Goal: Task Accomplishment & Management: Use online tool/utility

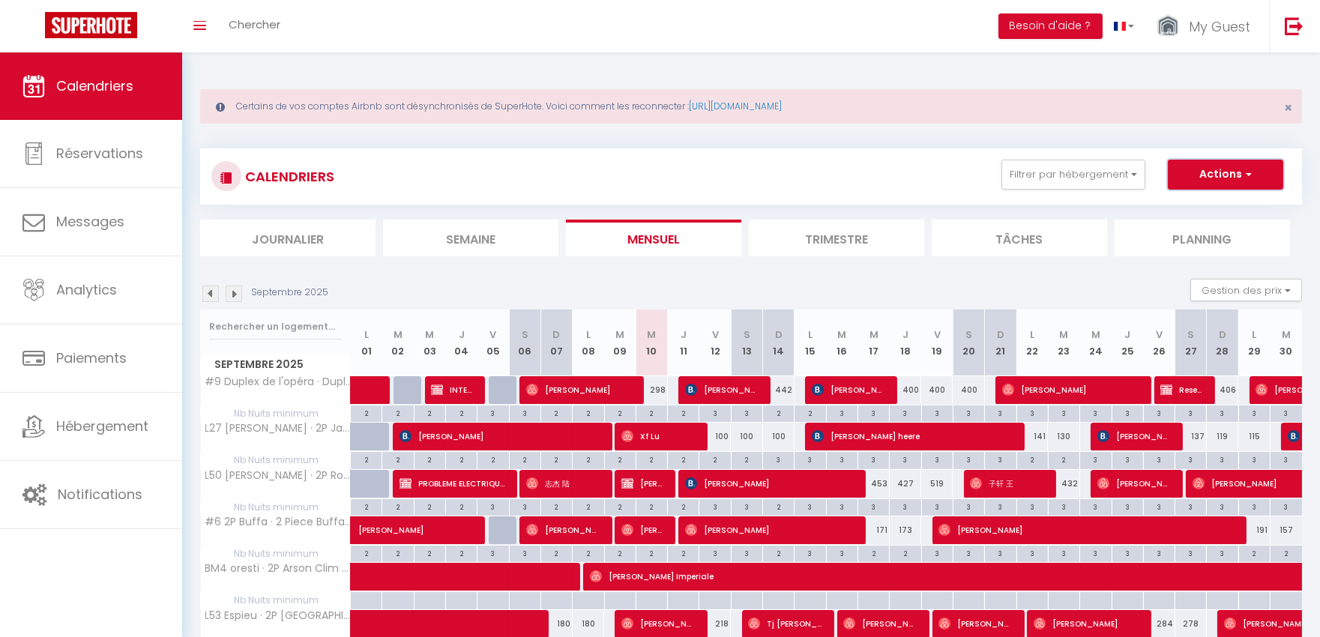
click at [1213, 170] on button "Actions" at bounding box center [1225, 175] width 115 height 30
click at [1113, 178] on button "Filtrer par hébergement" at bounding box center [1074, 175] width 144 height 30
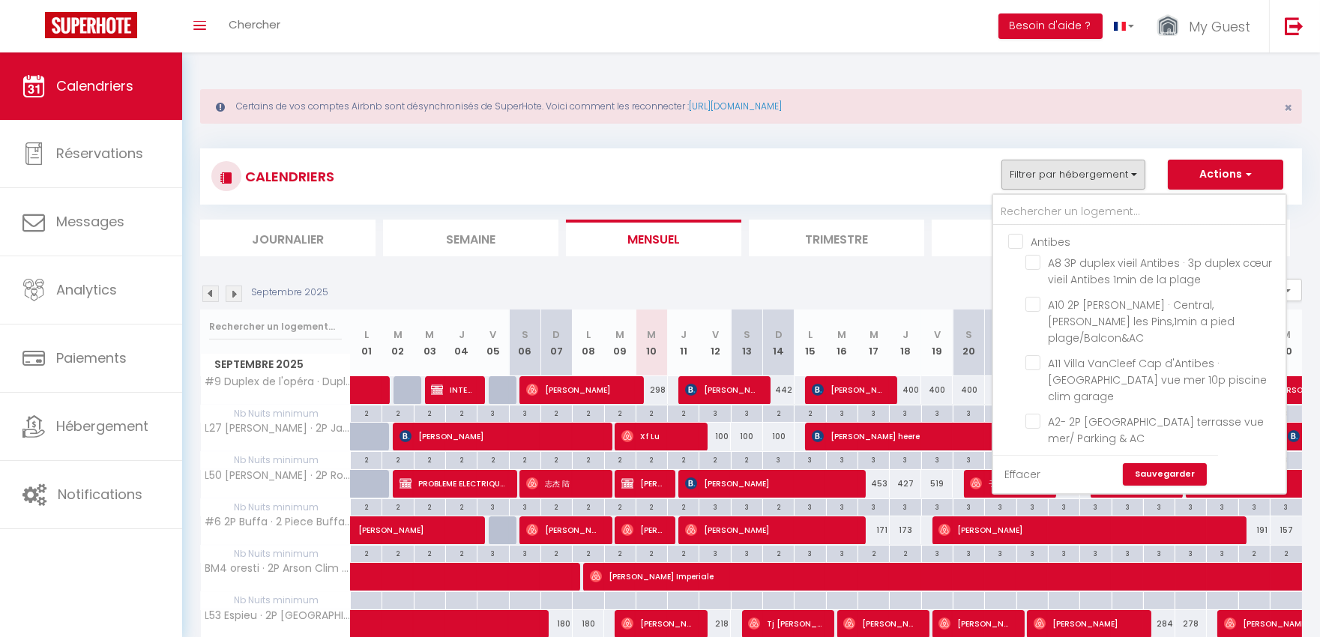
click at [1040, 476] on link "Effacer" at bounding box center [1022, 474] width 36 height 16
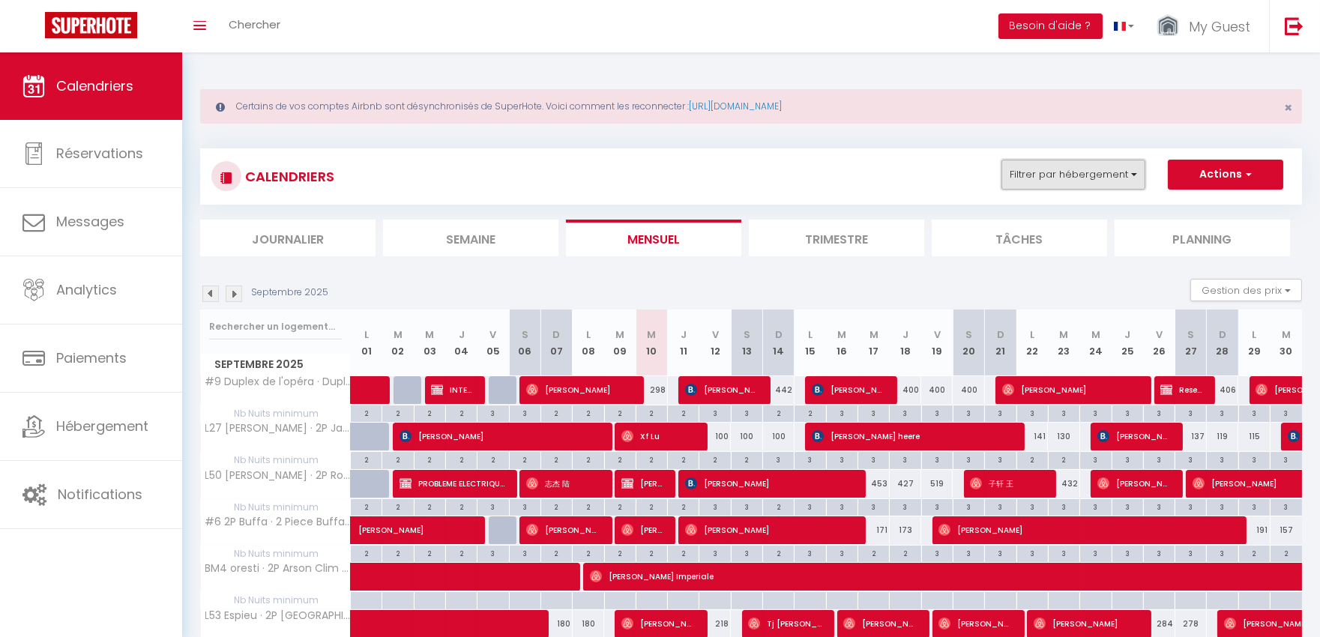
click at [1061, 167] on button "Filtrer par hébergement" at bounding box center [1074, 175] width 144 height 30
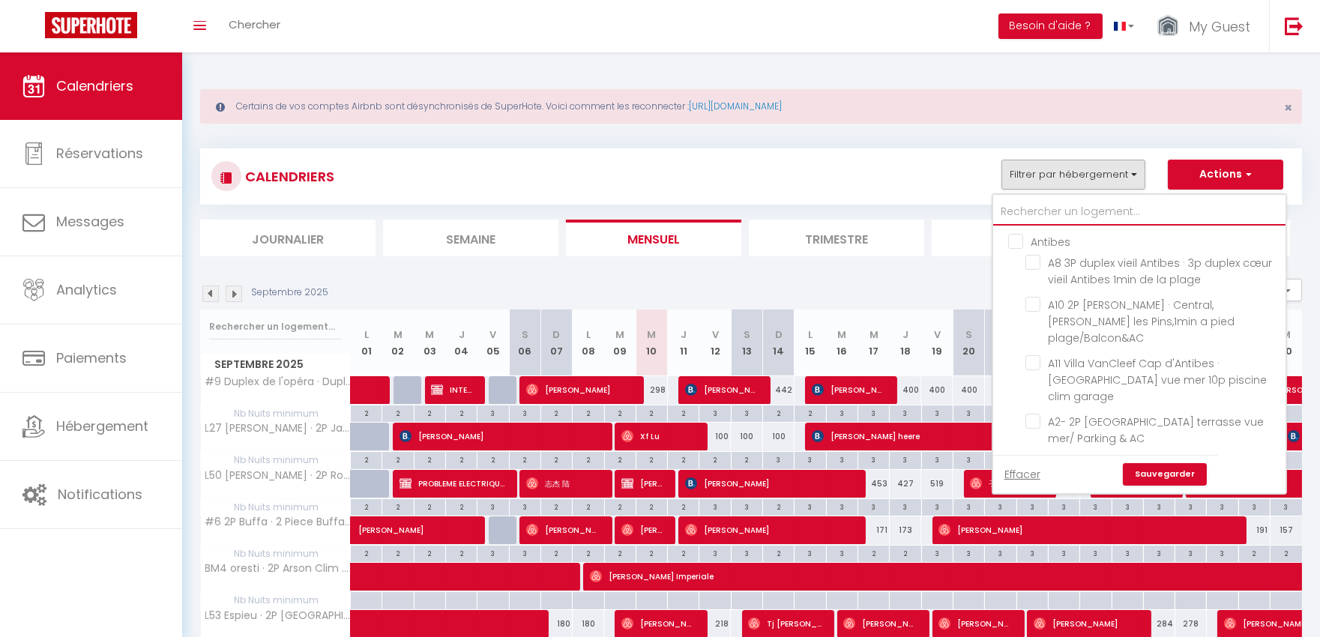
click at [1067, 208] on input "text" at bounding box center [1139, 212] width 292 height 27
type input "#"
checkbox input "false"
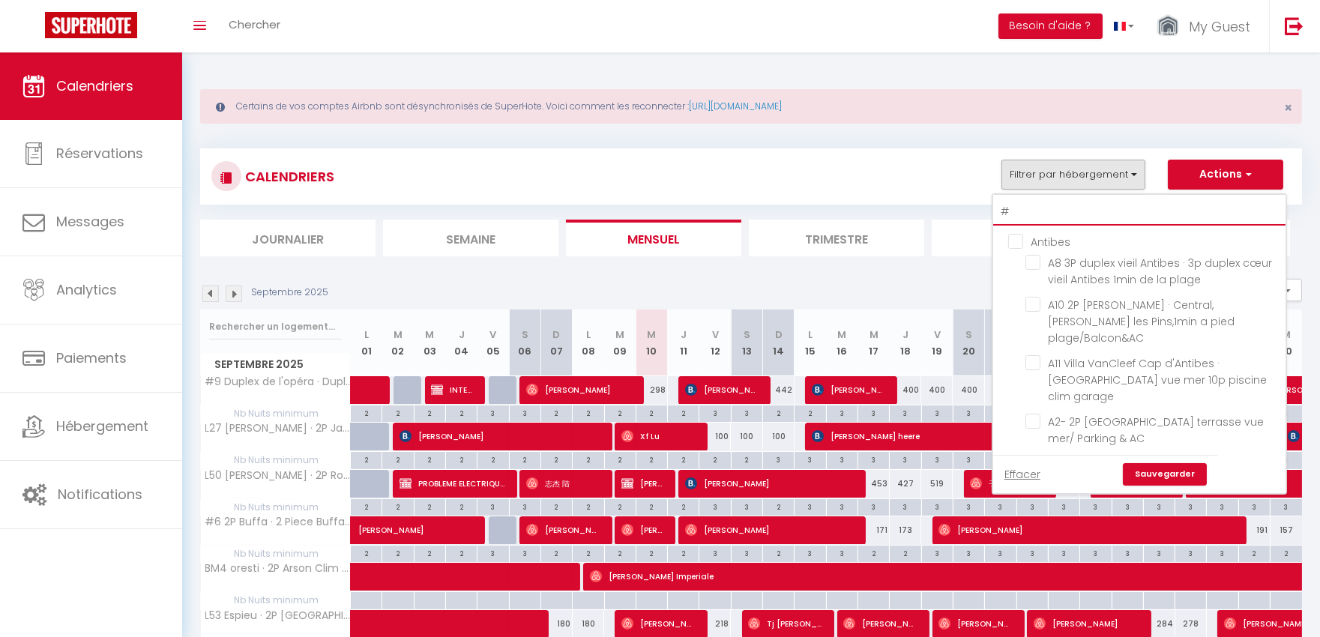
checkbox input "false"
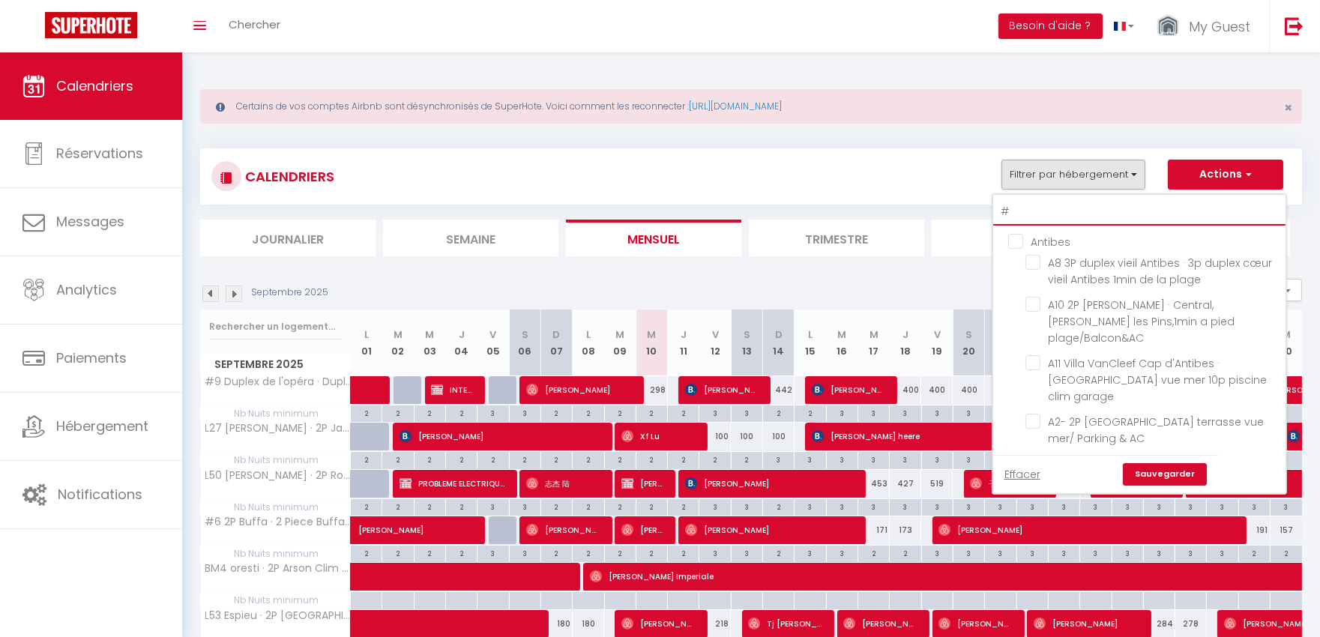
checkbox input "false"
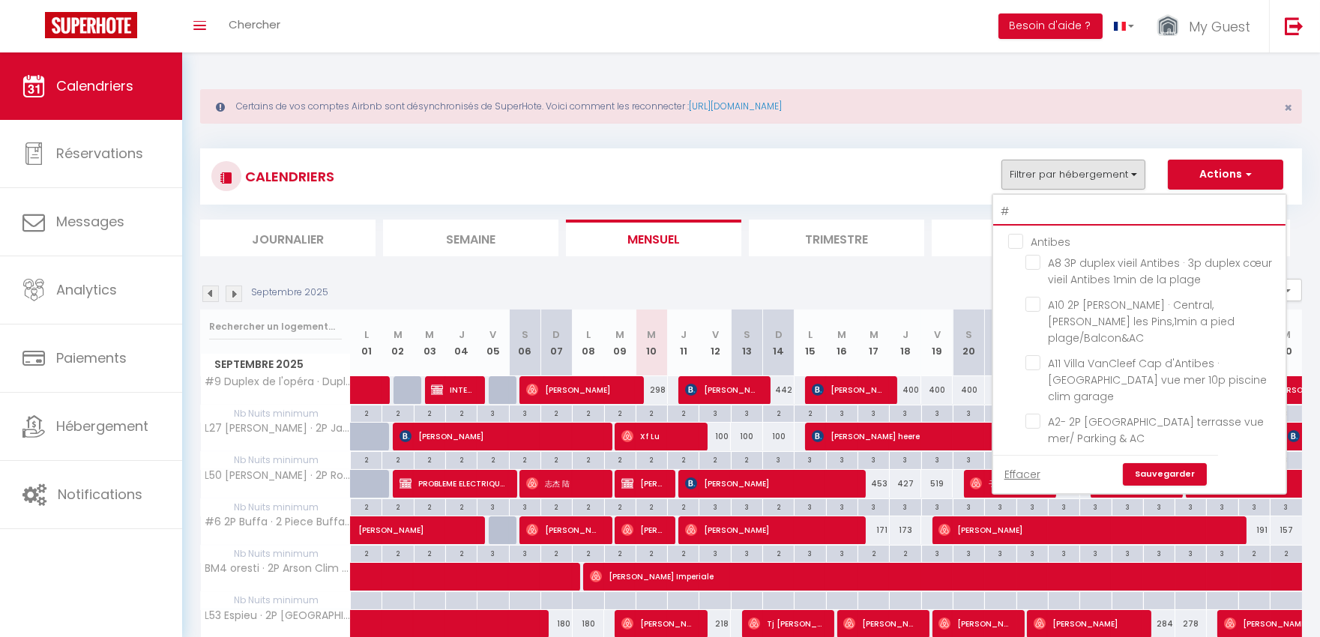
checkbox input "false"
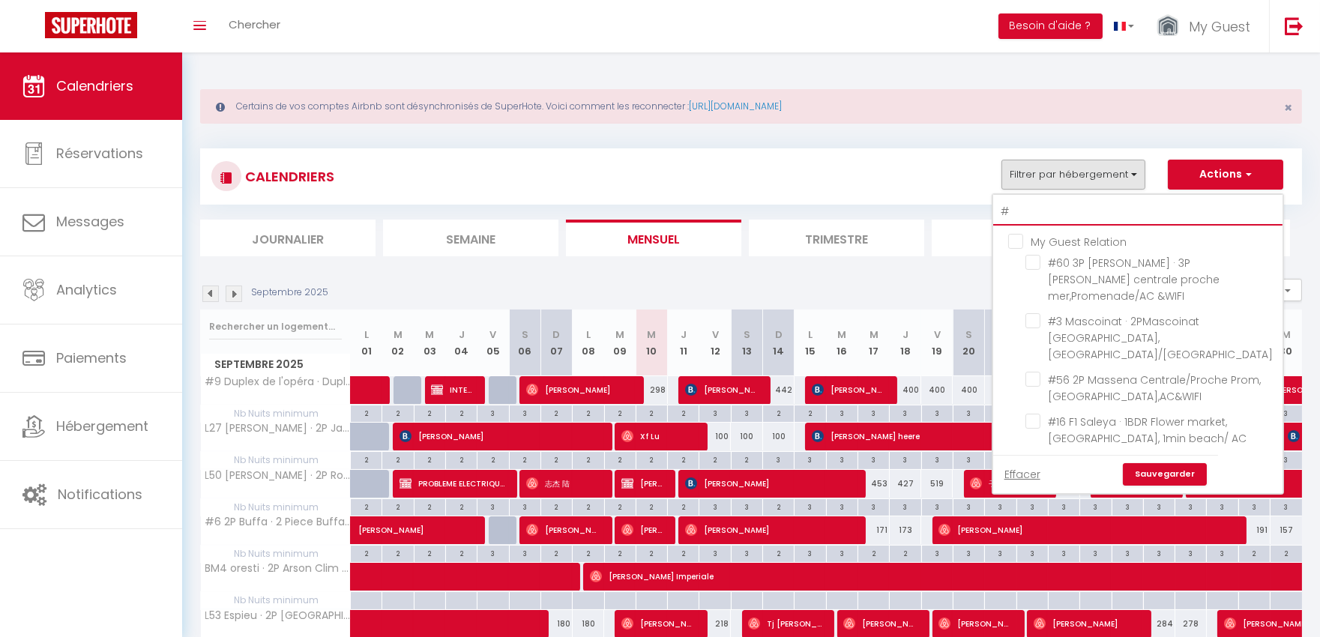
type input "#3"
checkbox input "false"
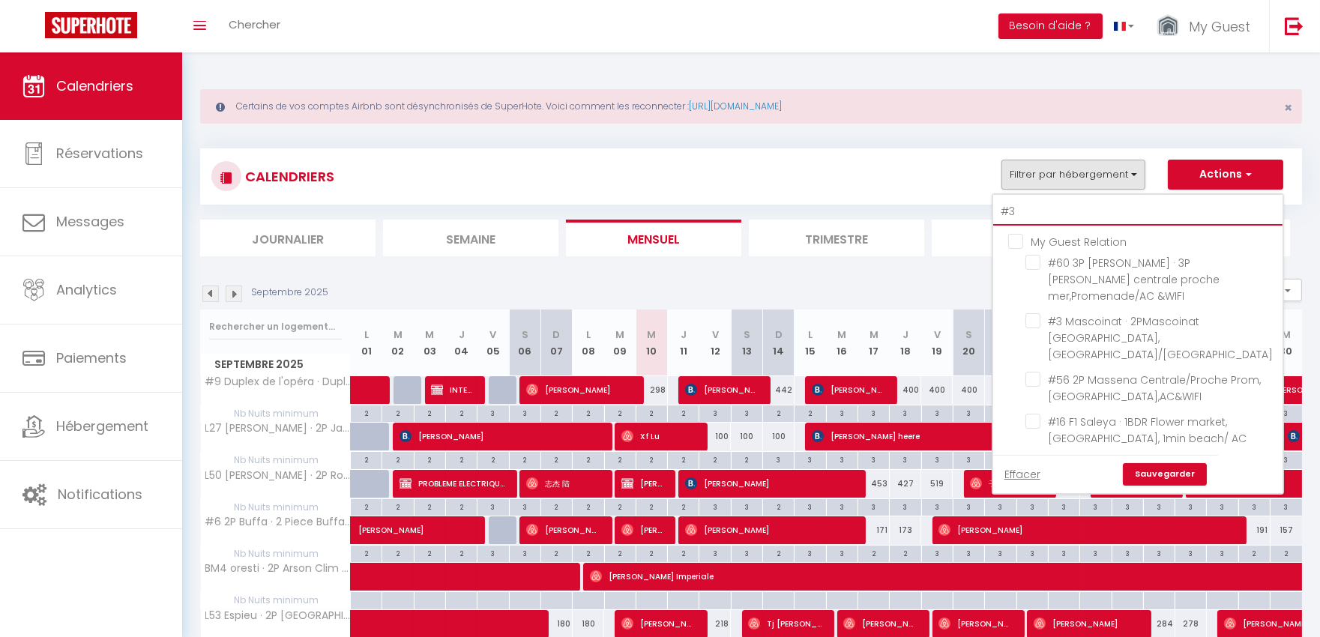
checkbox input "false"
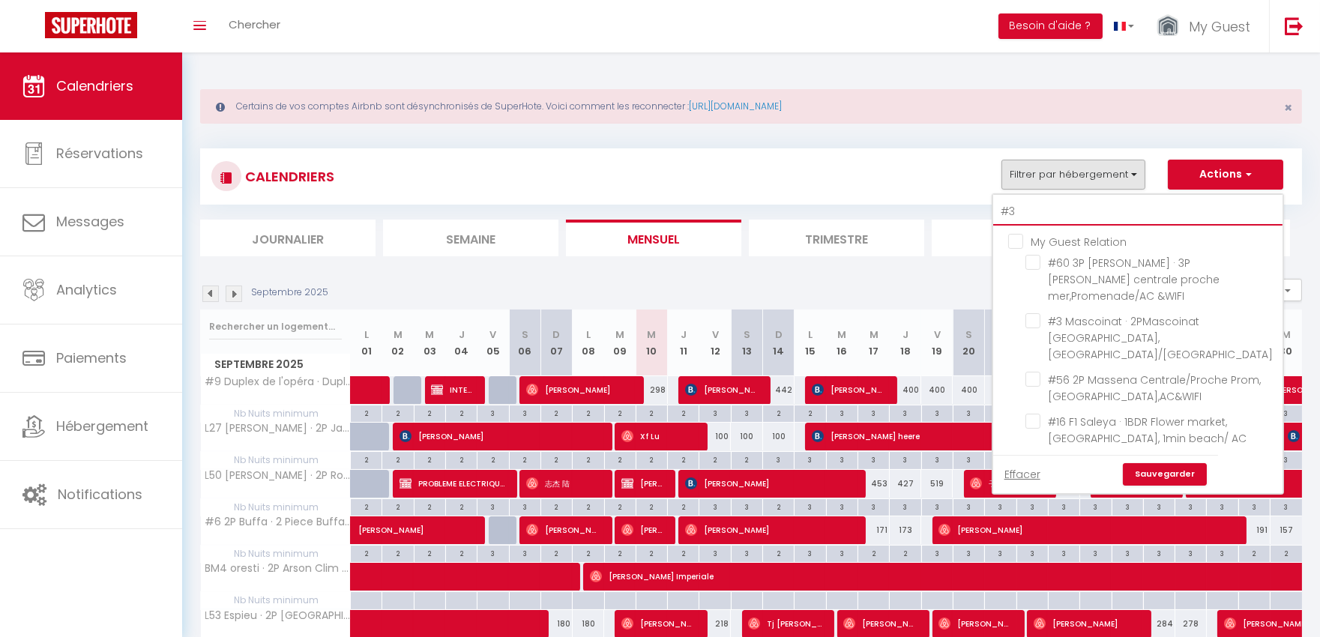
checkbox input "false"
type input "#37"
checkbox input "false"
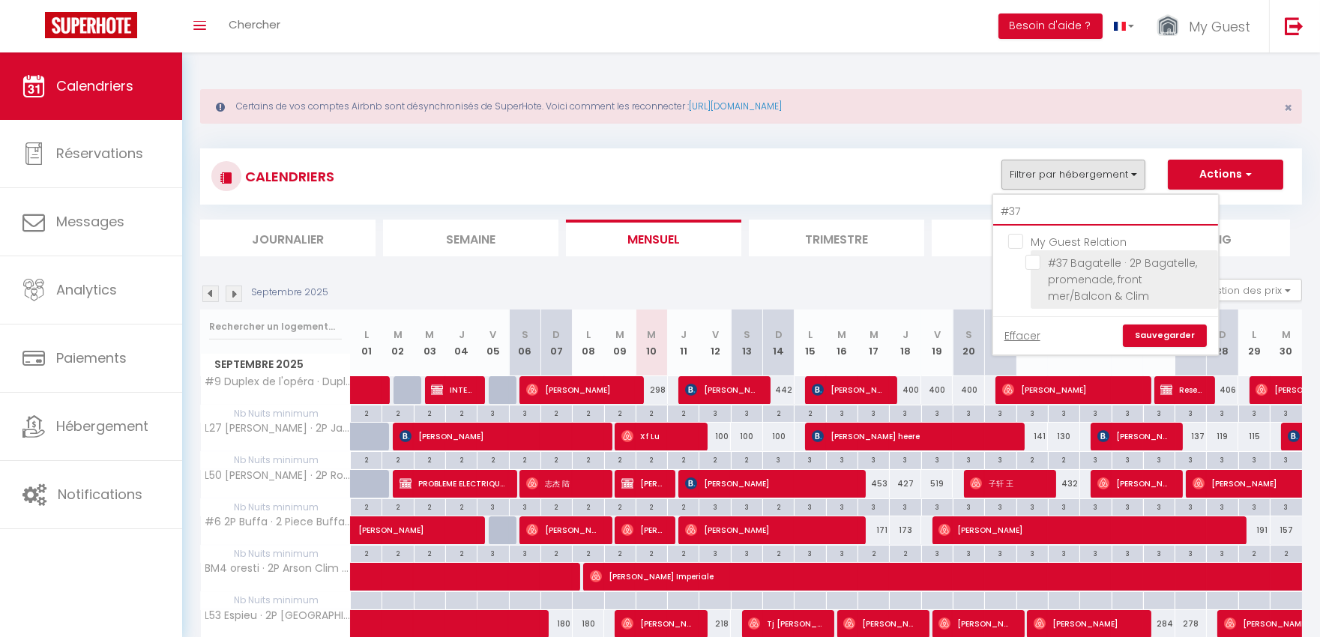
type input "#37"
click at [1127, 271] on span "#37 Bagatelle · 2P Bagatelle, promenade, front mer/Balcon & Clim" at bounding box center [1122, 280] width 149 height 48
click at [1127, 270] on input "#37 Bagatelle · 2P Bagatelle, promenade, front mer/Balcon & Clim" at bounding box center [1118, 262] width 187 height 15
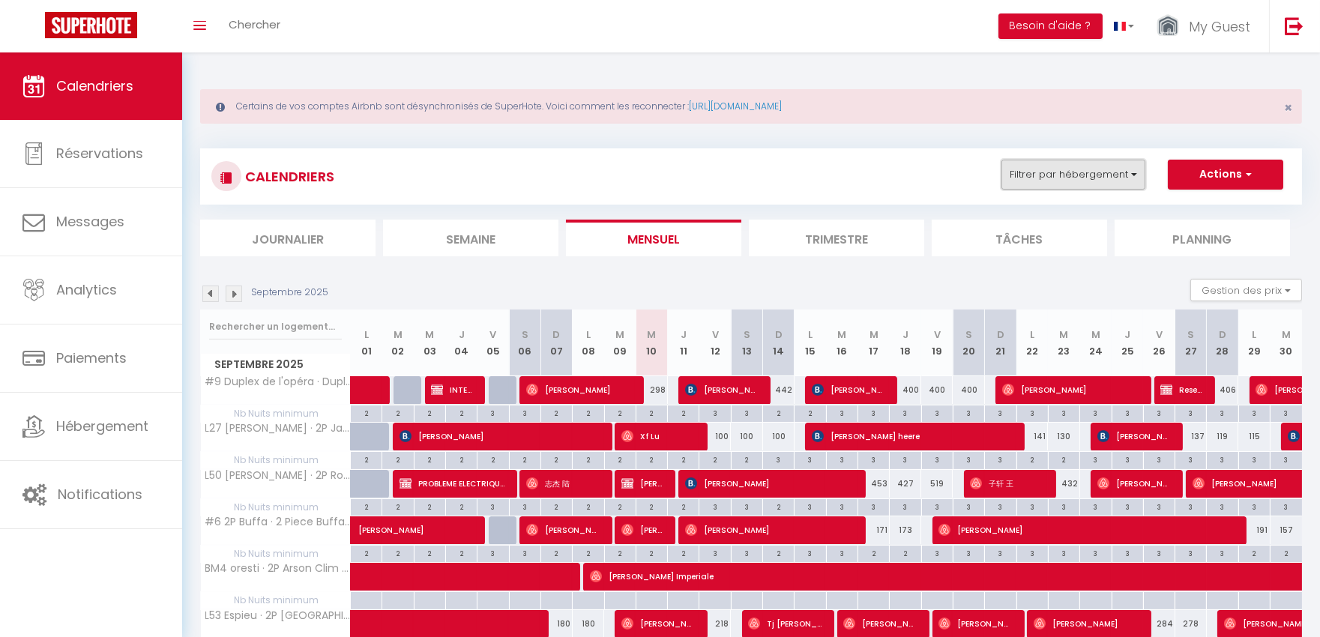
click at [1098, 184] on button "Filtrer par hébergement" at bounding box center [1074, 175] width 144 height 30
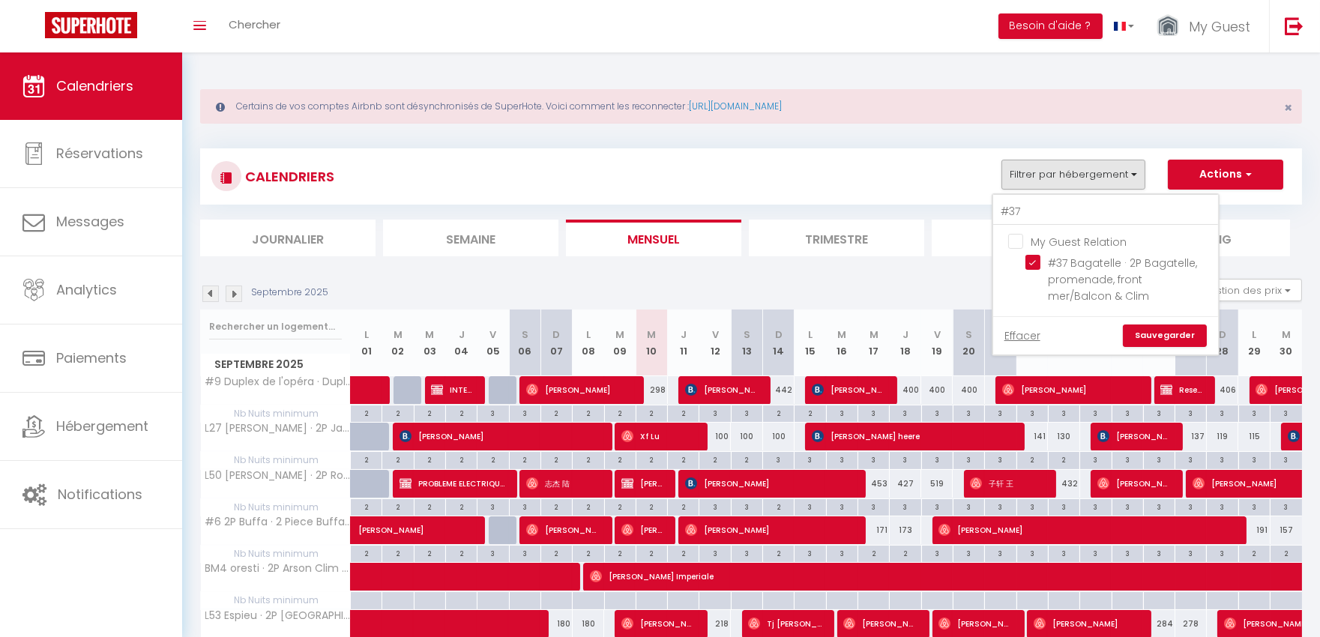
click at [1159, 331] on link "Sauvegarder" at bounding box center [1165, 336] width 84 height 22
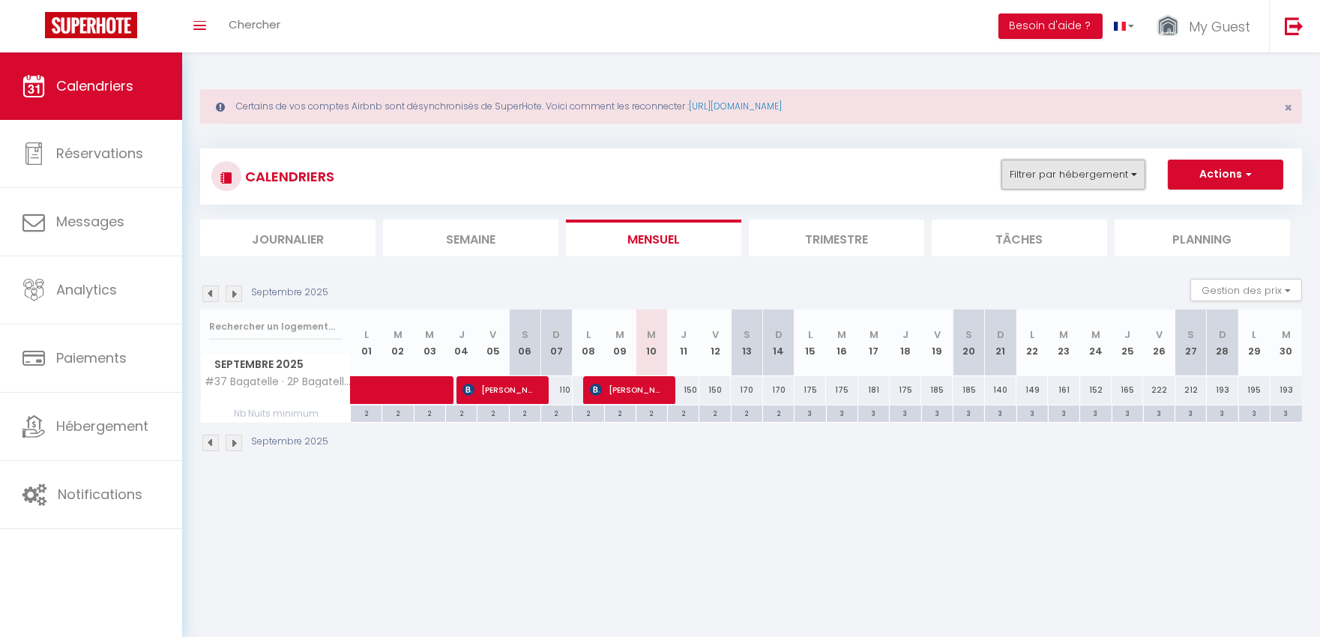
click at [1087, 175] on button "Filtrer par hébergement" at bounding box center [1074, 175] width 144 height 30
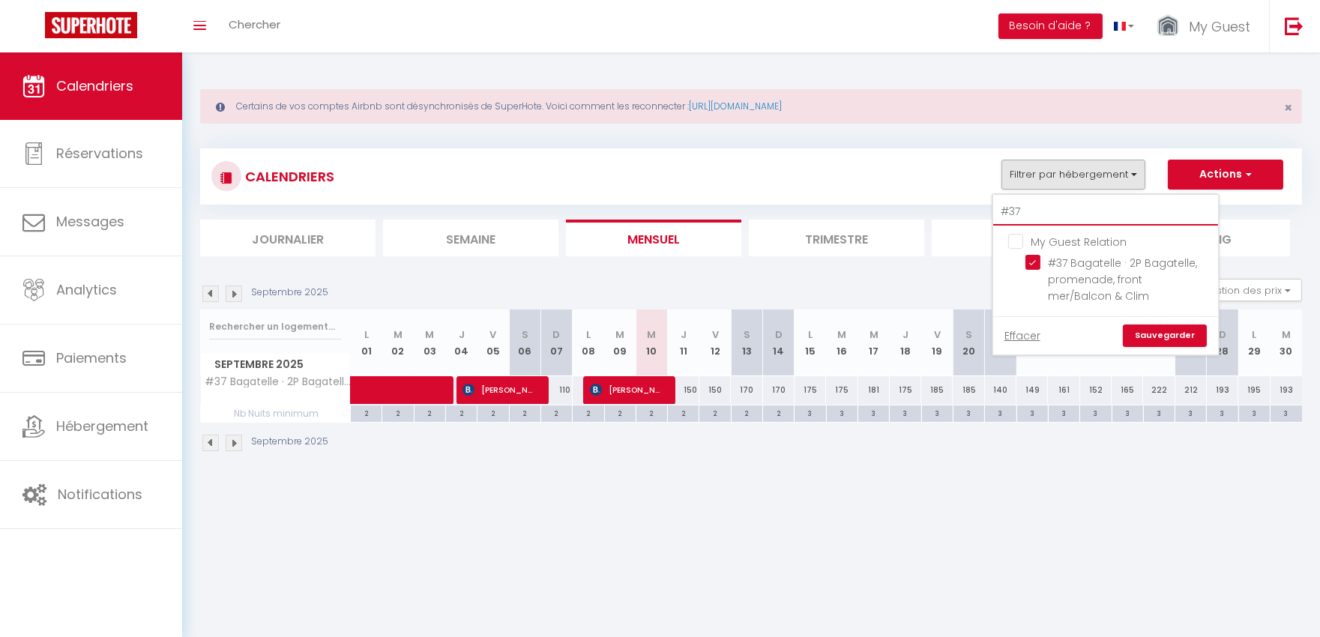
drag, startPoint x: 1087, startPoint y: 214, endPoint x: 1061, endPoint y: 226, distance: 28.2
click at [953, 217] on div "CALENDRIERS Filtrer par hébergement #37 My Guest Relation #37 Bagatelle · 2P Ba…" at bounding box center [751, 202] width 1102 height 108
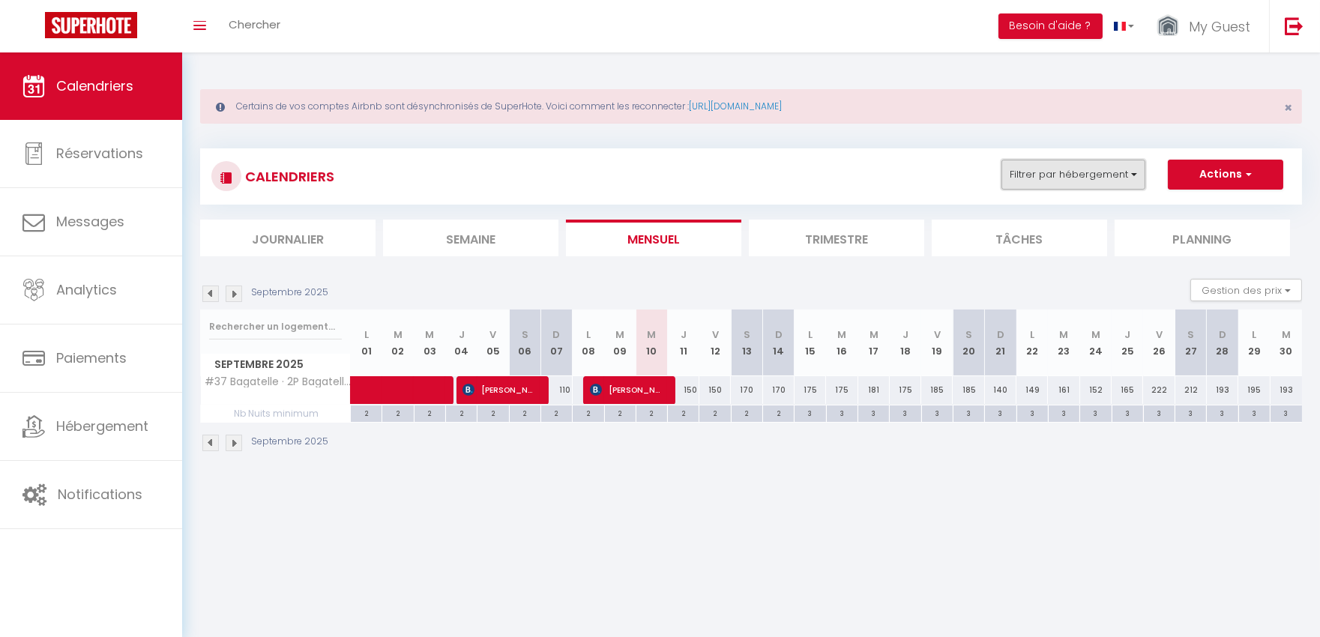
click at [1059, 176] on button "Filtrer par hébergement" at bounding box center [1074, 175] width 144 height 30
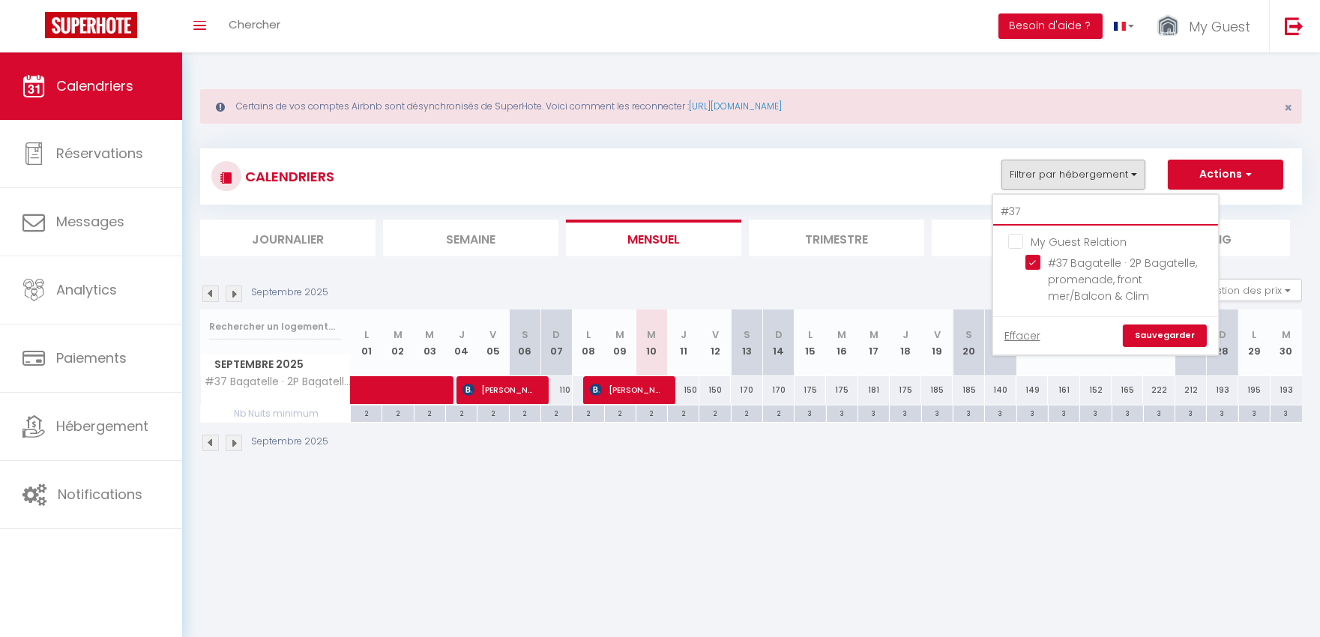
click at [1064, 202] on input "#37" at bounding box center [1105, 212] width 225 height 27
type input "#3"
checkbox input "false"
type input "#"
checkbox input "false"
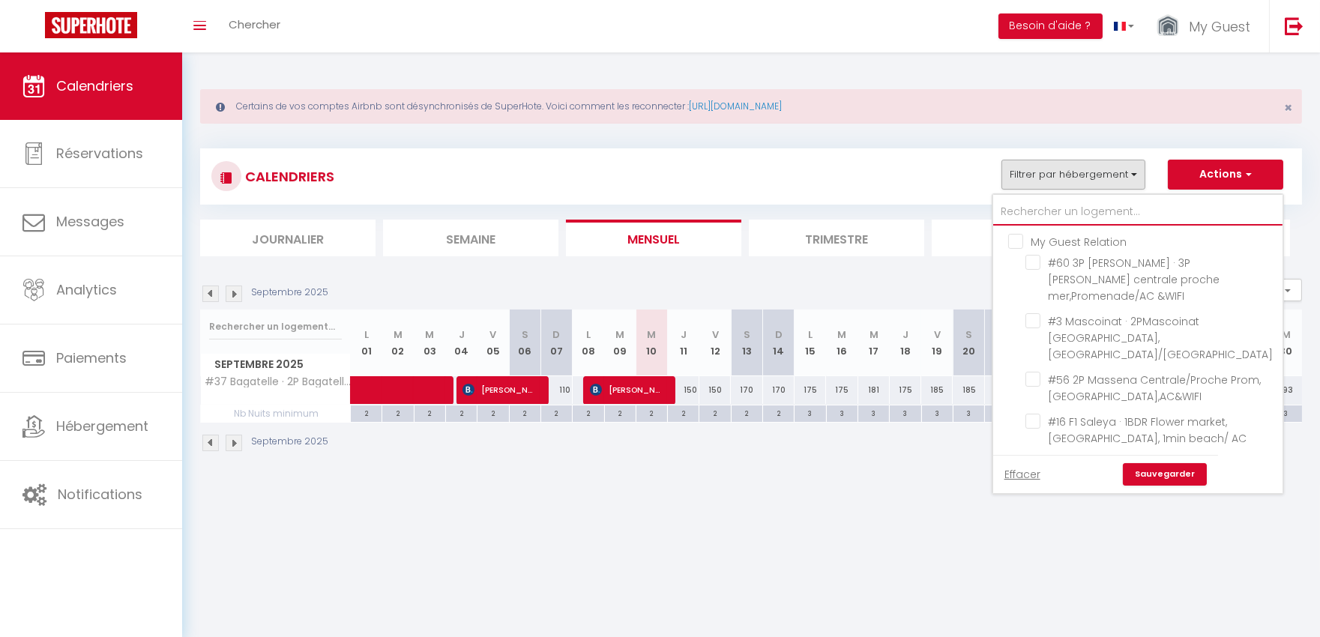
type input "l"
checkbox input "false"
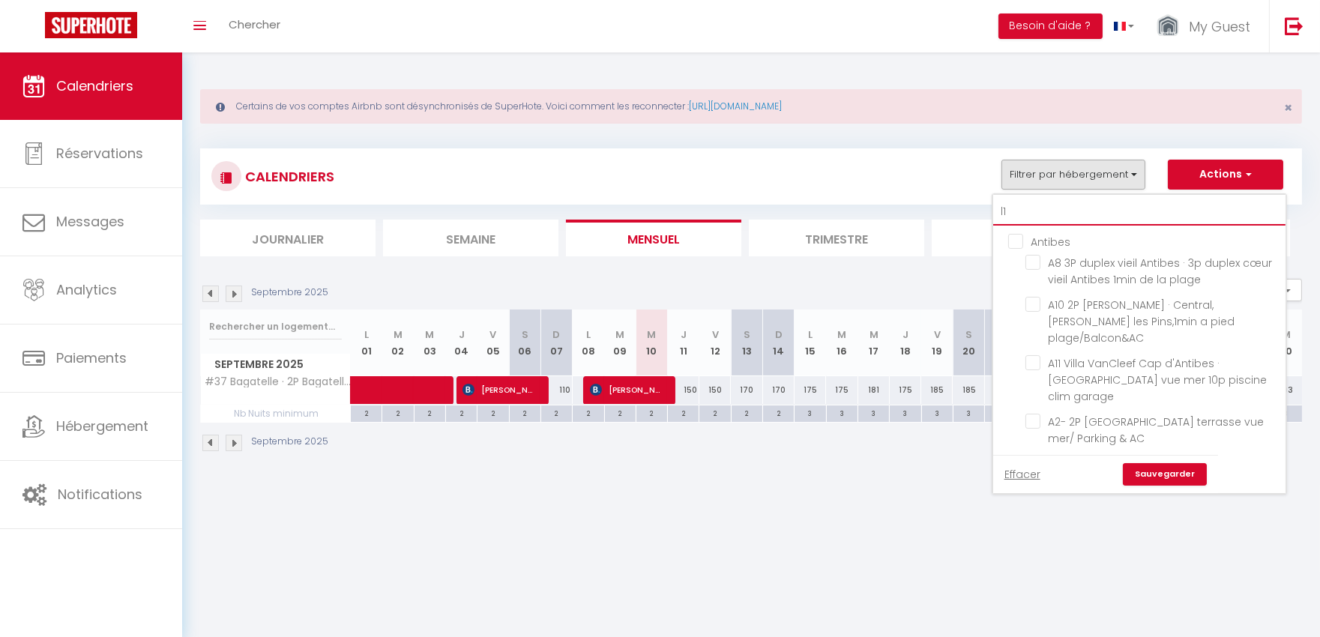
type input "l16"
checkbox input "false"
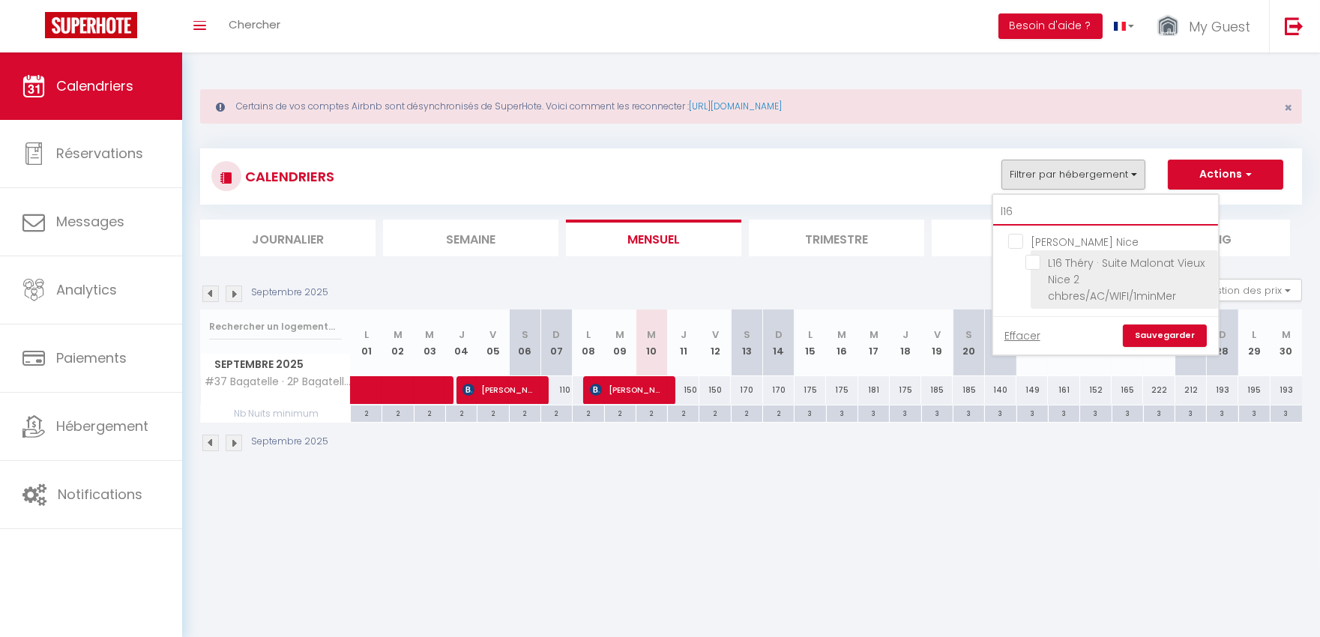
type input "l16"
click at [1099, 268] on input "L16 Théry · Suite Malonat Vieux Nice 2 chbres/AC/WIFI/1minMer" at bounding box center [1118, 262] width 187 height 15
checkbox input "true"
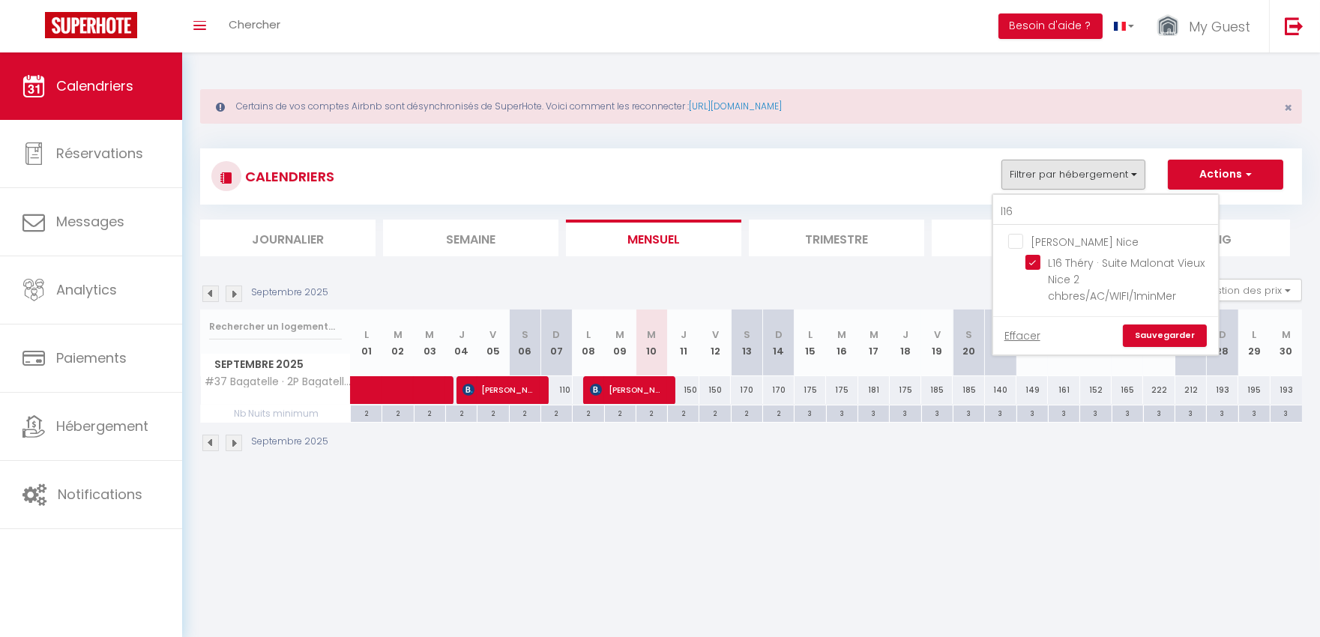
click at [1151, 339] on link "Sauvegarder" at bounding box center [1165, 336] width 84 height 22
